Goal: Task Accomplishment & Management: Use online tool/utility

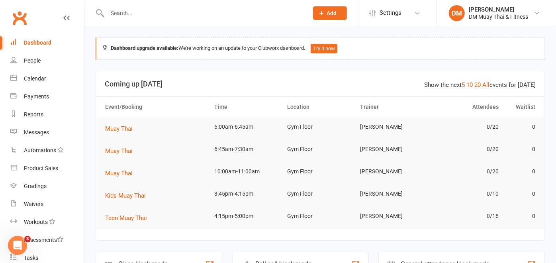
click at [158, 12] on input "text" at bounding box center [204, 13] width 198 height 11
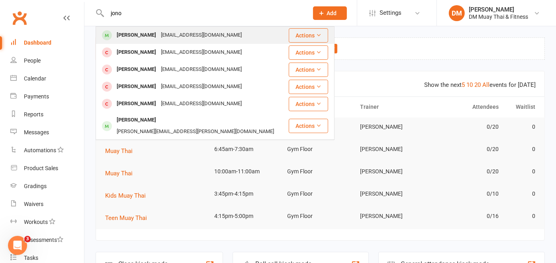
type input "jono"
click at [138, 33] on div "Jono Barnes" at bounding box center [136, 35] width 44 height 12
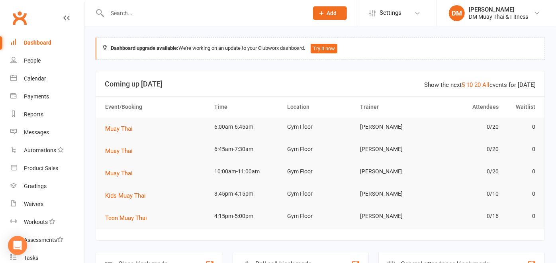
scroll to position [88, 0]
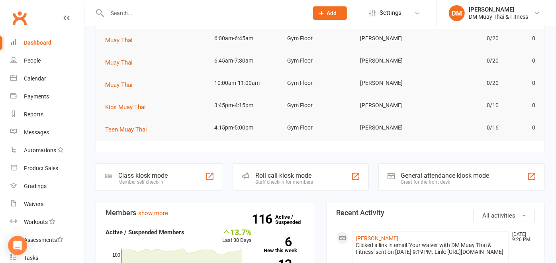
click at [273, 173] on div "Roll call kiosk mode" at bounding box center [284, 176] width 58 height 8
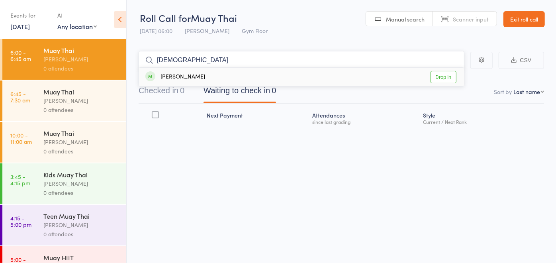
type input "[DEMOGRAPHIC_DATA]"
click at [237, 78] on div "[PERSON_NAME] Drop in" at bounding box center [301, 77] width 325 height 18
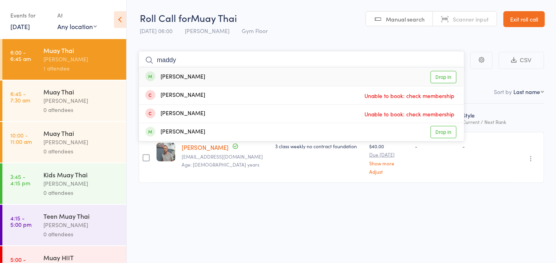
type input "maddy"
click at [232, 78] on div "Maddy Knight Drop in" at bounding box center [301, 77] width 325 height 18
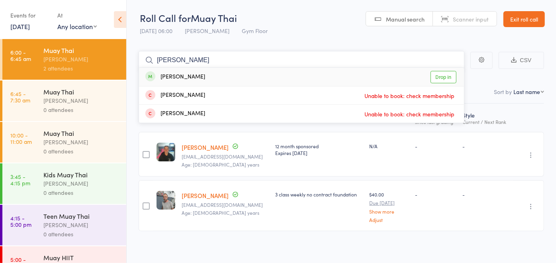
type input "diana"
click at [184, 74] on div "Diana Petrovic" at bounding box center [175, 76] width 60 height 9
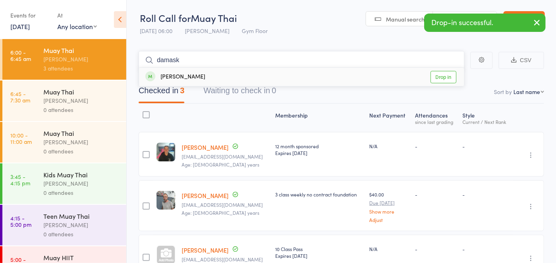
type input "damask"
click at [189, 77] on div "Damask Bradshaw" at bounding box center [175, 76] width 60 height 9
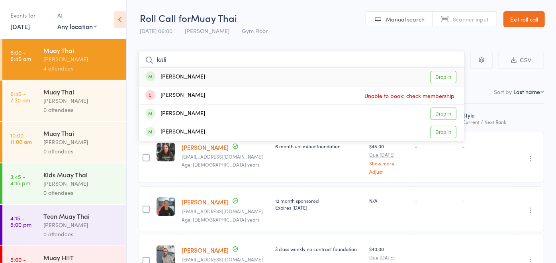
type input "kali"
click at [189, 77] on div "Kalila Zylstra" at bounding box center [175, 76] width 60 height 9
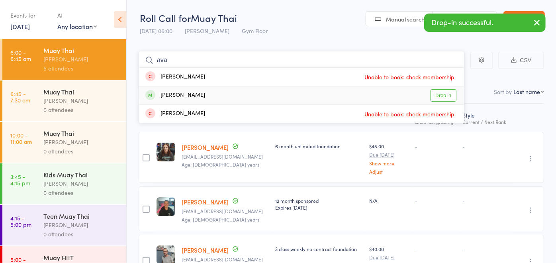
type input "ava"
click at [188, 100] on div "Ava Dusan-Muir Drop in" at bounding box center [301, 95] width 325 height 18
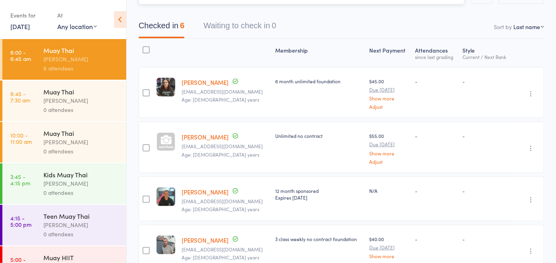
scroll to position [29, 0]
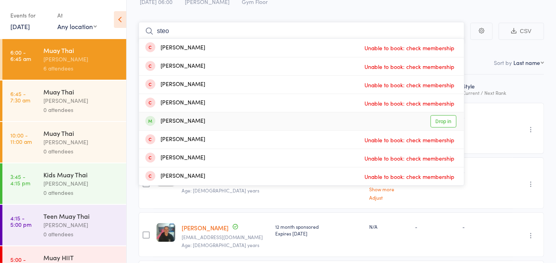
type input "steo"
click at [286, 125] on div "Stephen McDonald Drop in" at bounding box center [301, 121] width 325 height 18
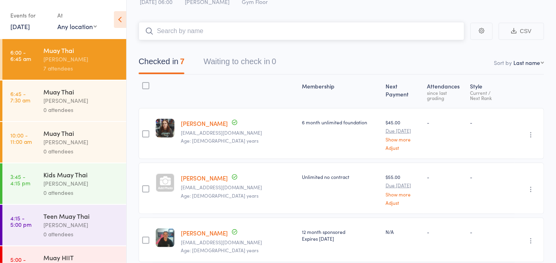
scroll to position [0, 0]
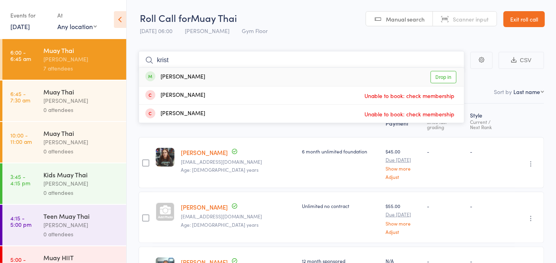
type input "krist"
click at [203, 80] on div "Kristi Mortimer Drop in" at bounding box center [301, 77] width 325 height 18
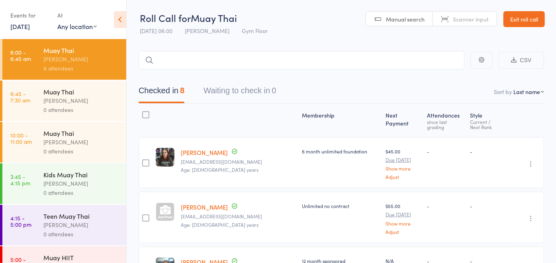
click at [79, 110] on div "0 attendees" at bounding box center [81, 109] width 76 height 9
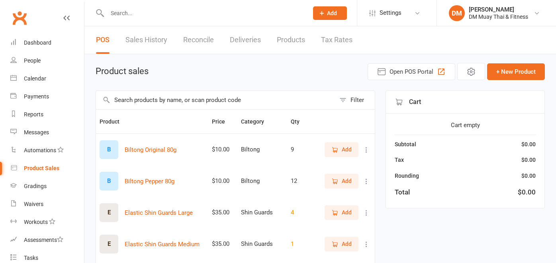
select select "100"
